Goal: Navigation & Orientation: Find specific page/section

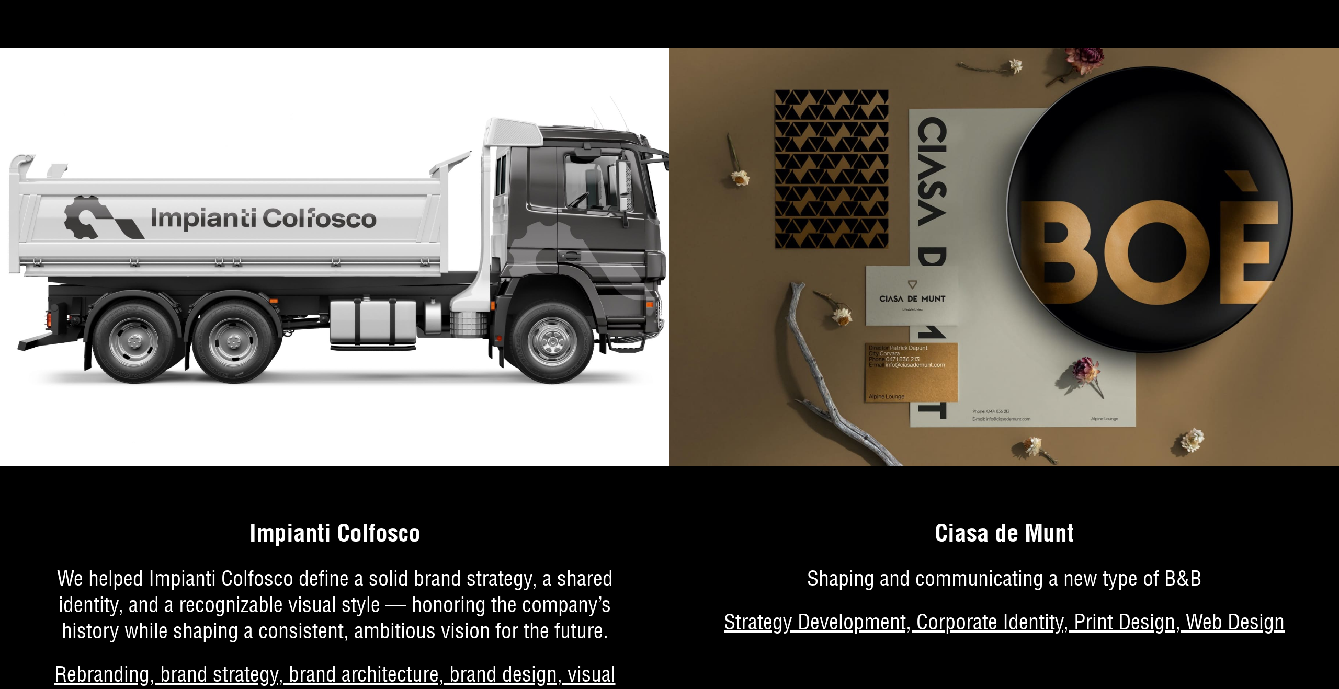
scroll to position [6636, 0]
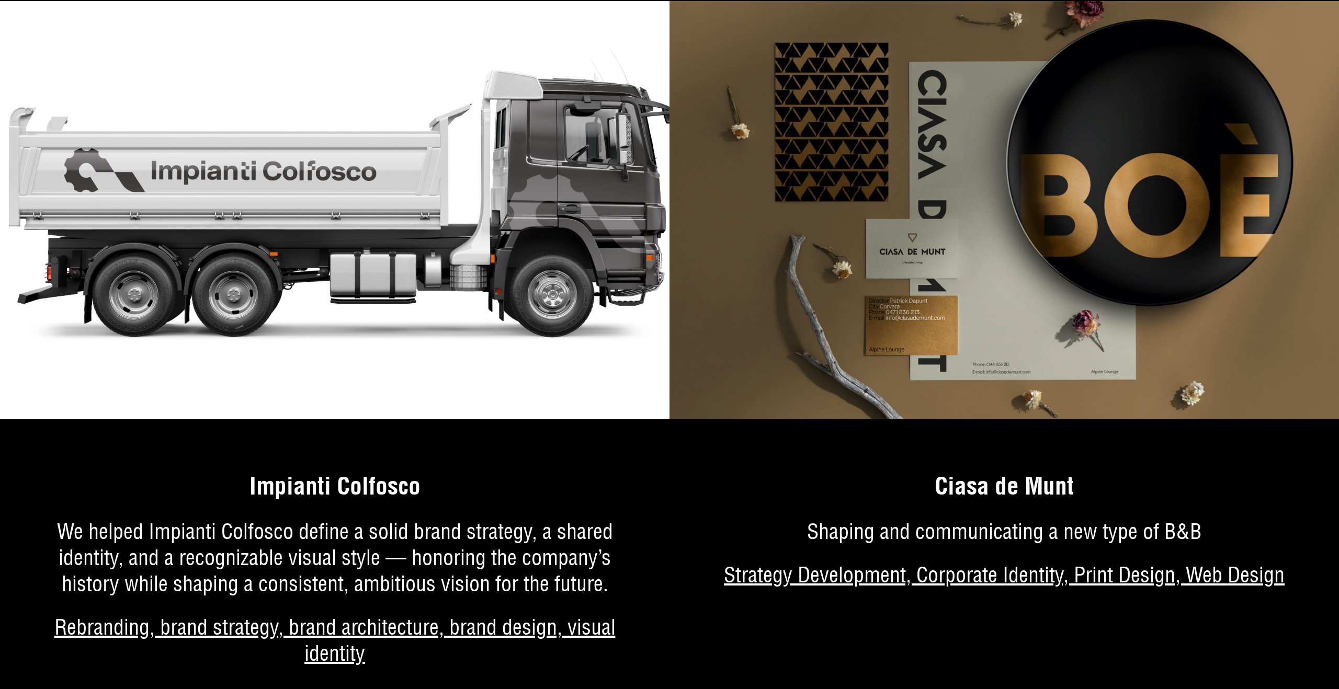
click at [422, 335] on img at bounding box center [334, 210] width 669 height 418
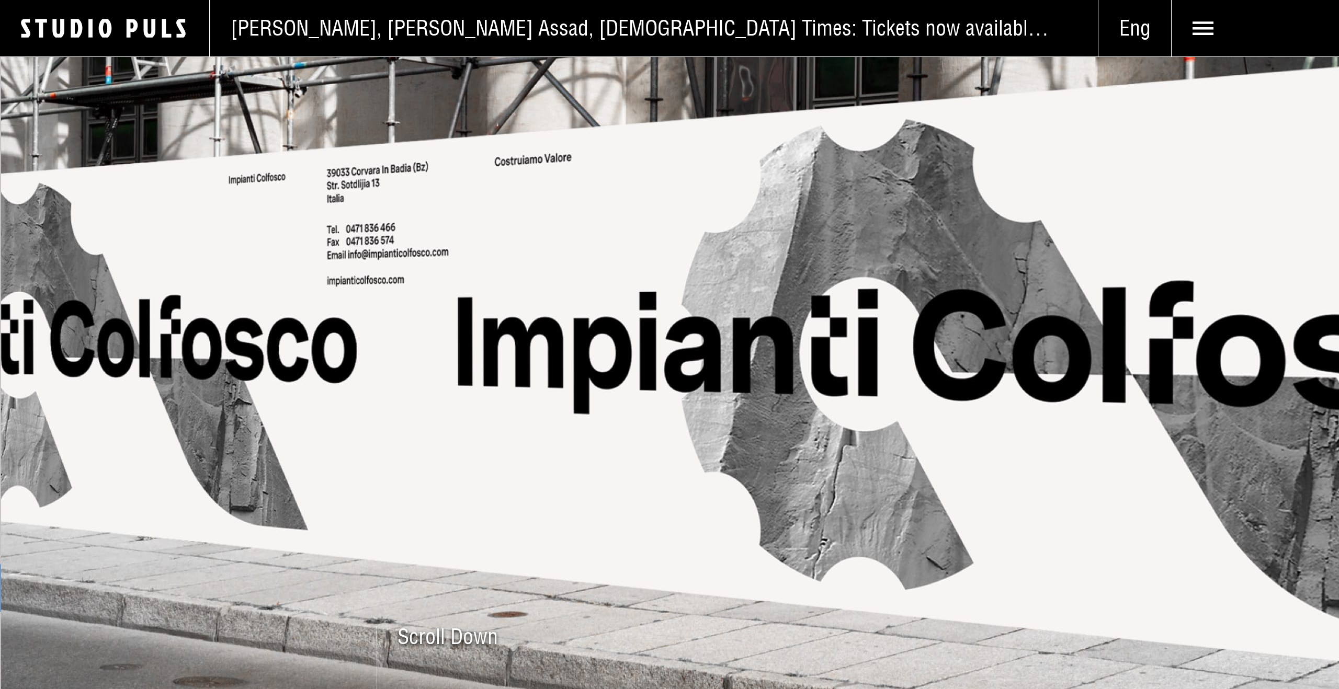
click at [1153, 29] on span "Eng" at bounding box center [1134, 28] width 73 height 26
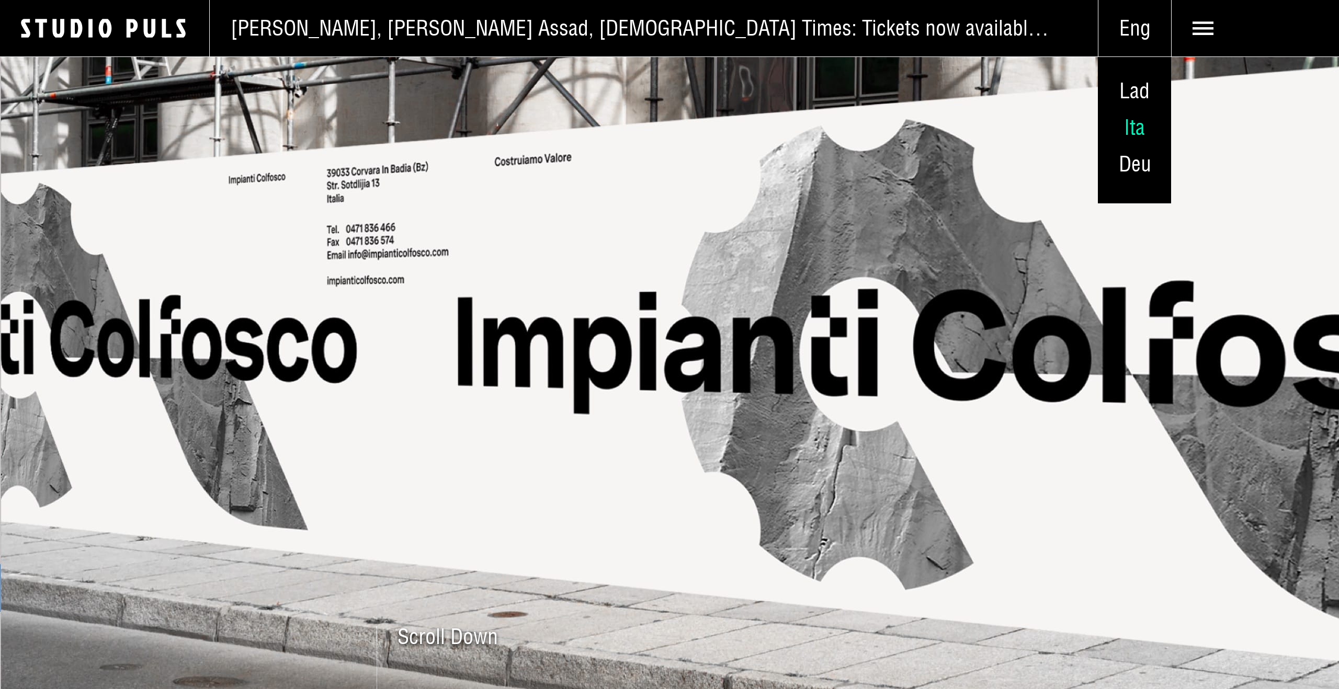
click at [1141, 129] on span "Ita" at bounding box center [1134, 127] width 21 height 27
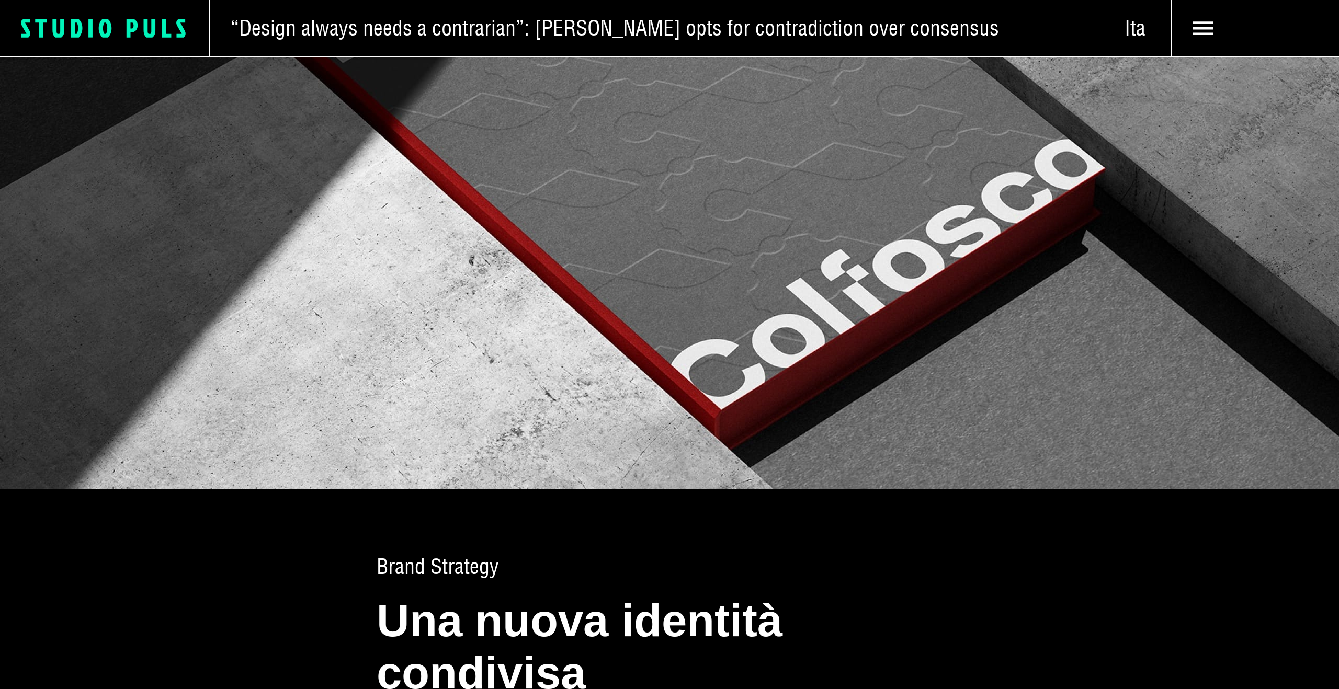
scroll to position [1523, 0]
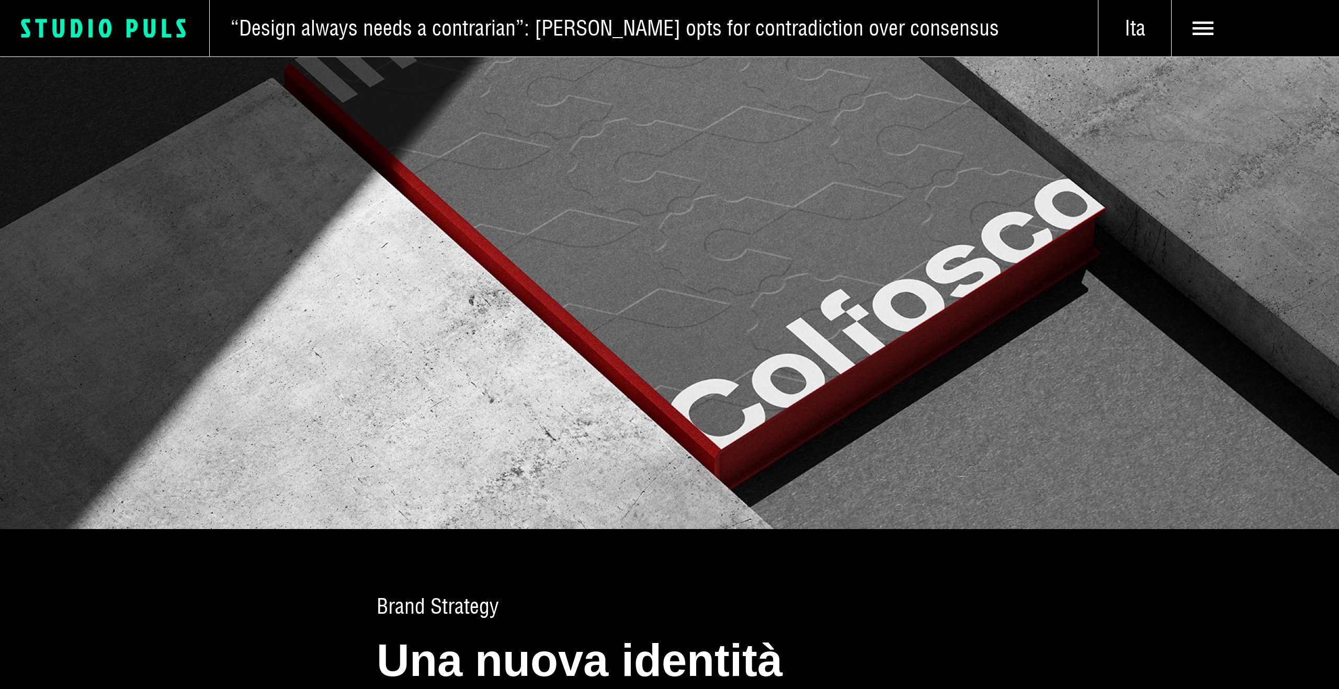
click at [89, 26] on rect at bounding box center [91, 28] width 4 height 19
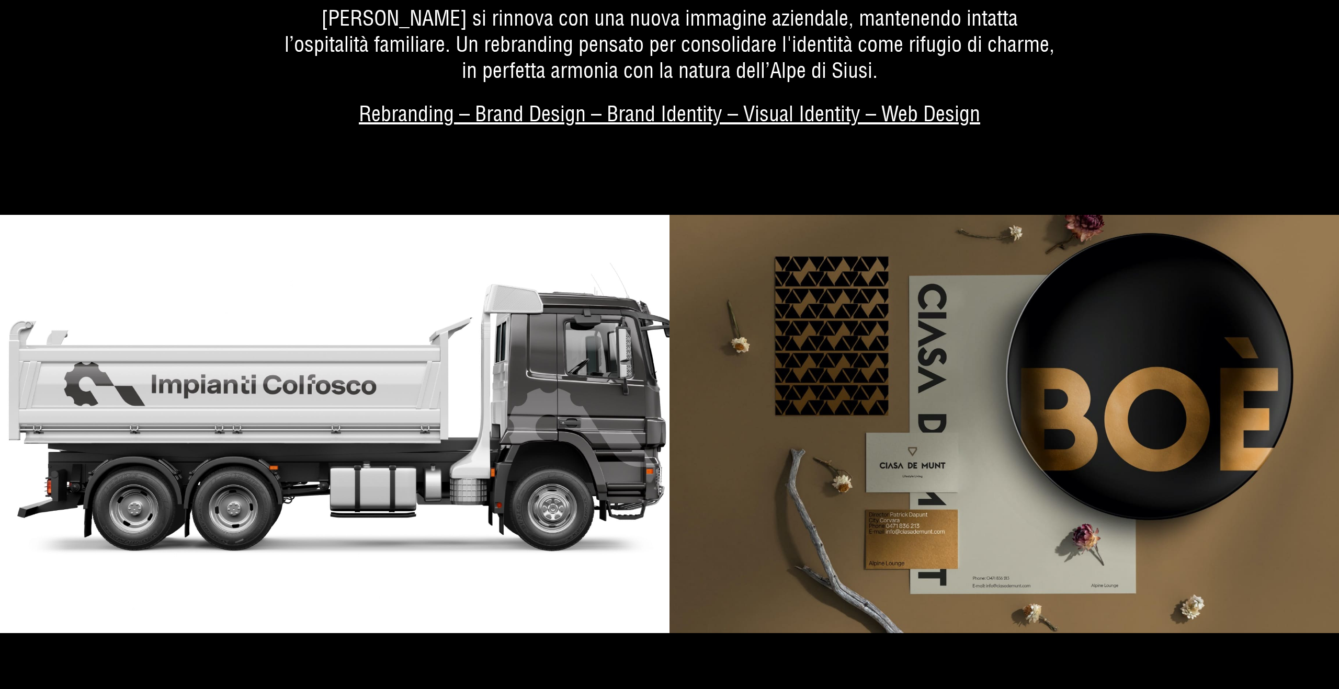
scroll to position [6444, 0]
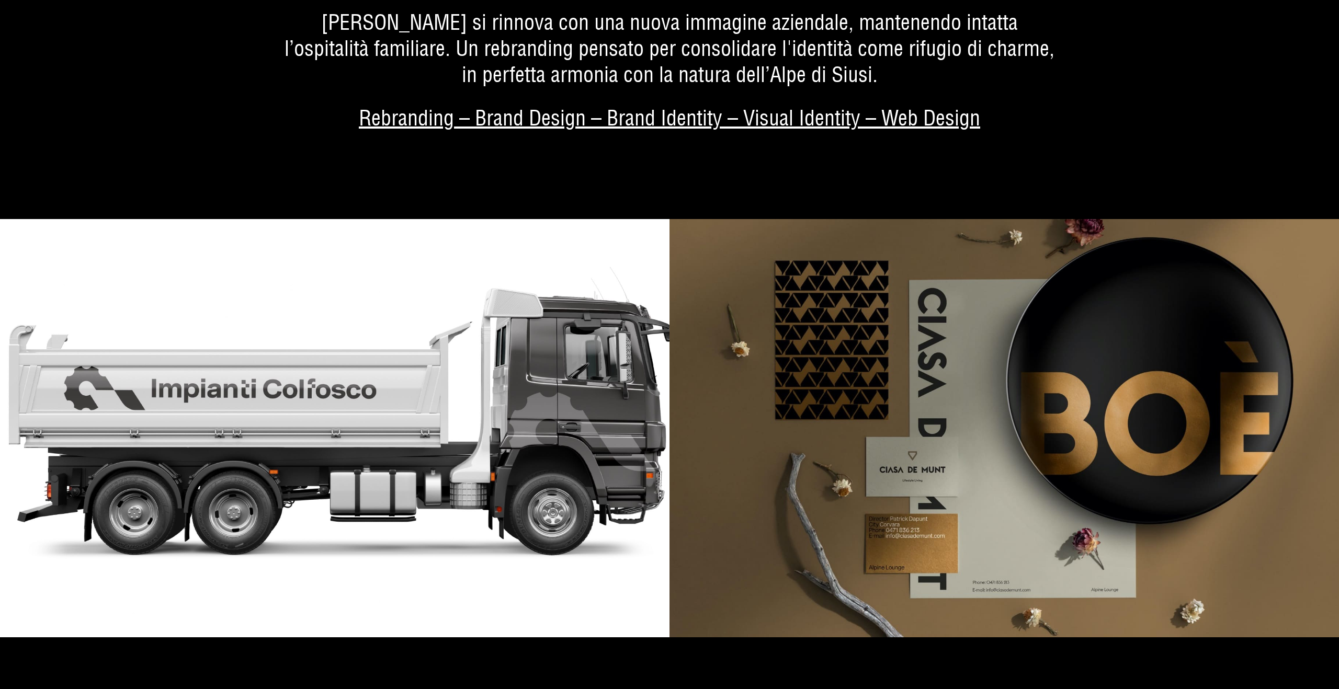
click at [383, 298] on img at bounding box center [334, 428] width 669 height 418
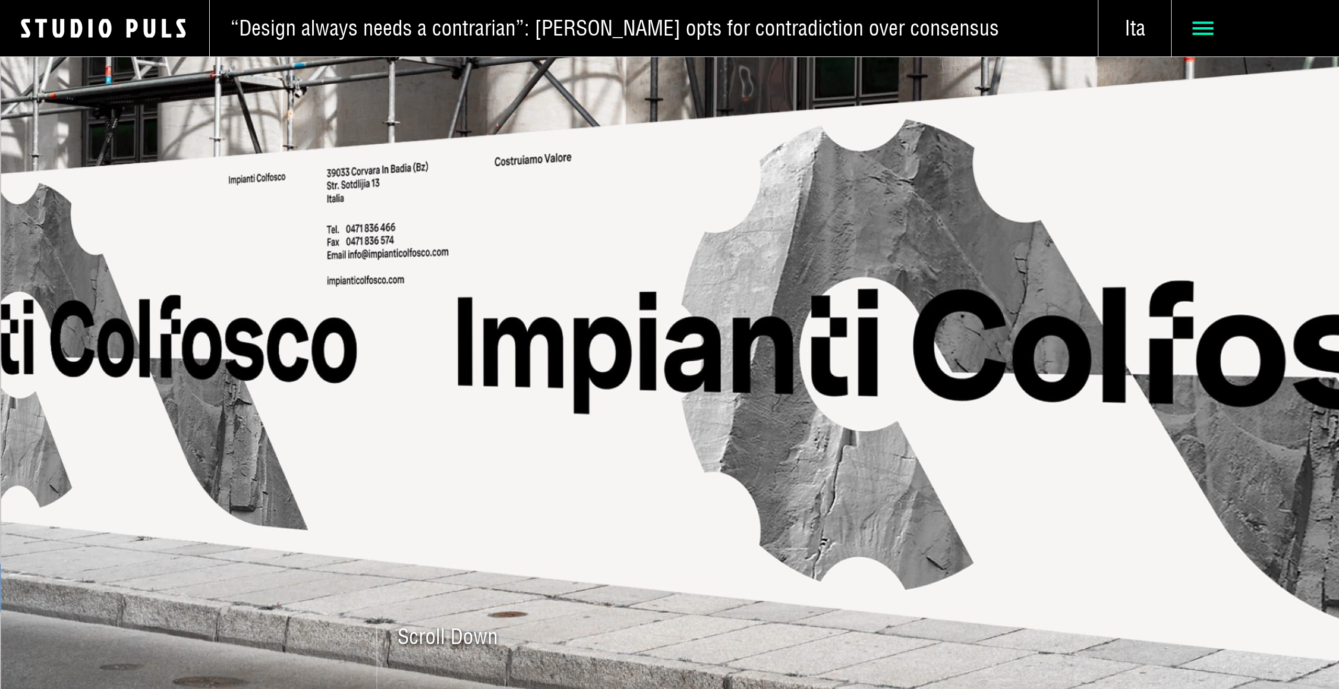
click at [1201, 21] on icon at bounding box center [1202, 28] width 21 height 21
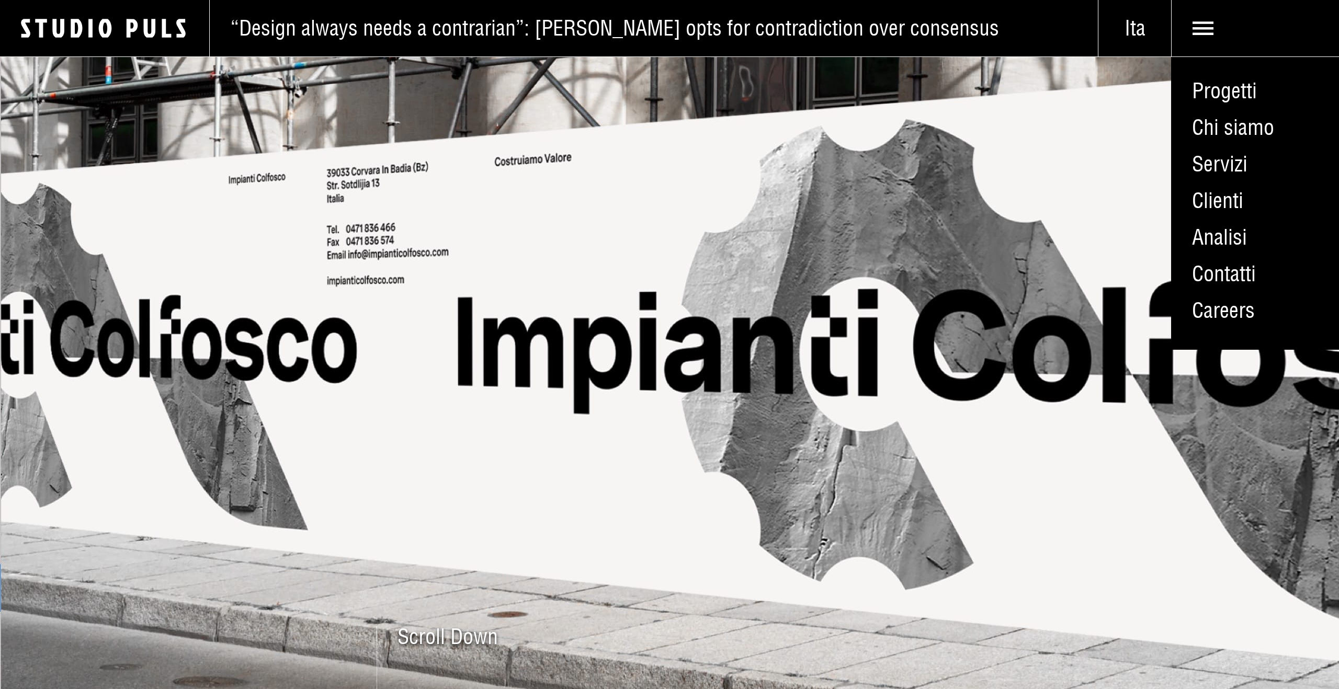
click at [809, 140] on img at bounding box center [669, 372] width 1339 height 633
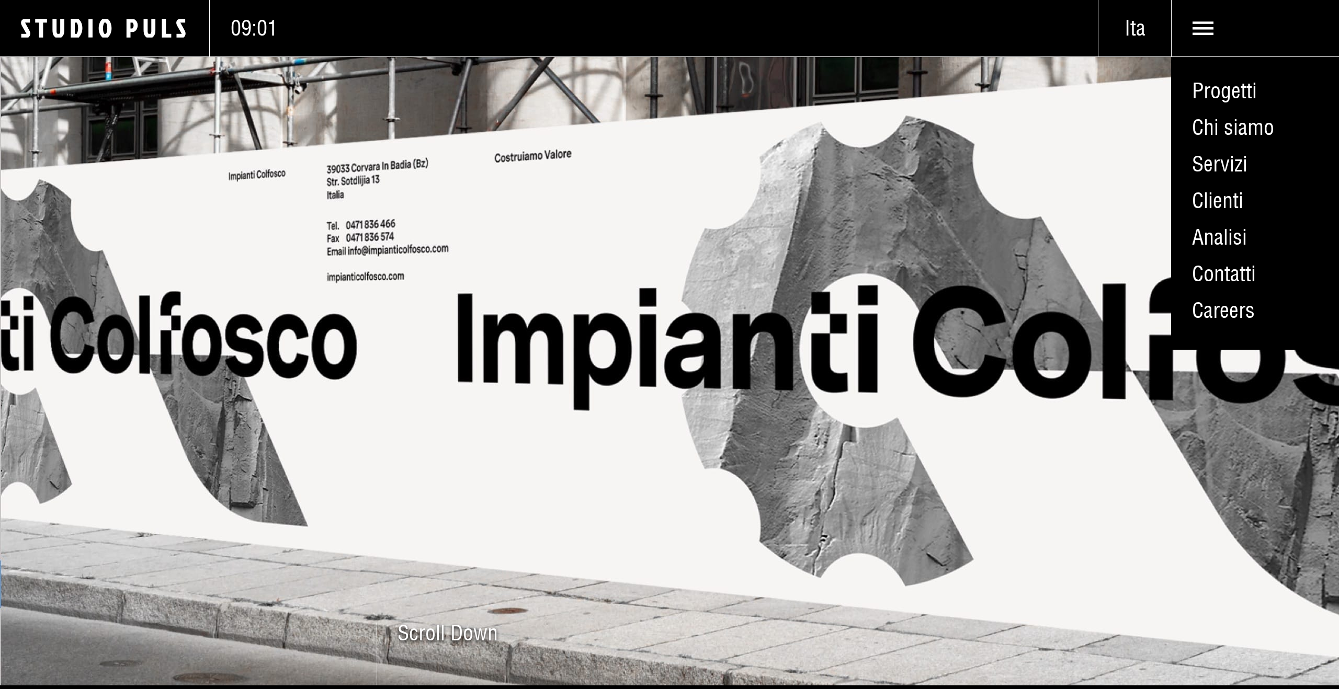
scroll to position [2, 0]
